Goal: Task Accomplishment & Management: Use online tool/utility

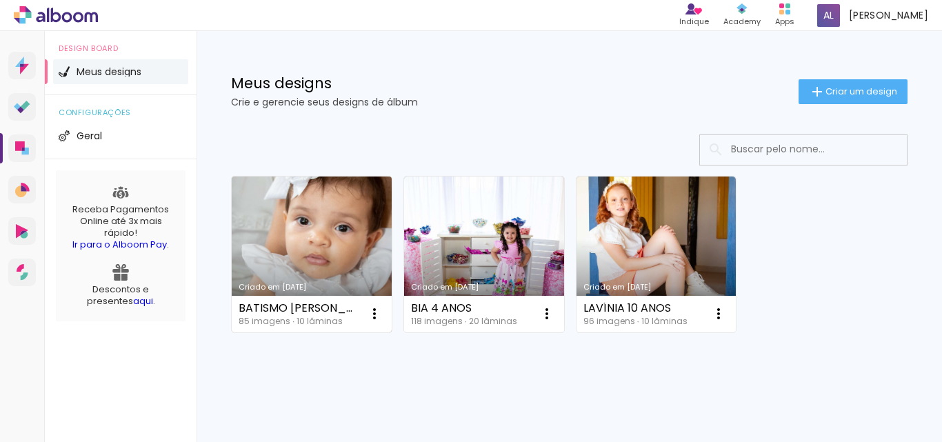
click at [292, 239] on link "Criado em [DATE]" at bounding box center [312, 255] width 160 height 156
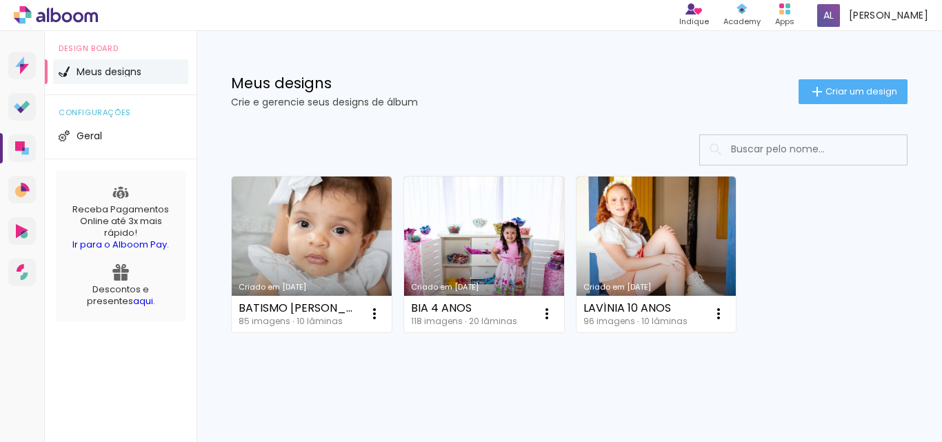
click at [0, 0] on neon-animated-pages "Confirmar Cancelar" at bounding box center [0, 0] width 0 height 0
